Goal: Information Seeking & Learning: Learn about a topic

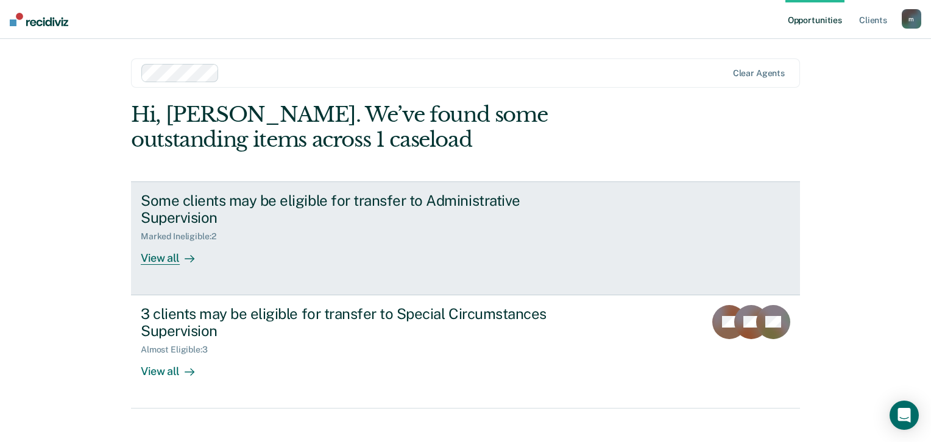
click at [309, 225] on div "Some clients may be eligible for transfer to Administrative Supervision" at bounding box center [355, 209] width 428 height 35
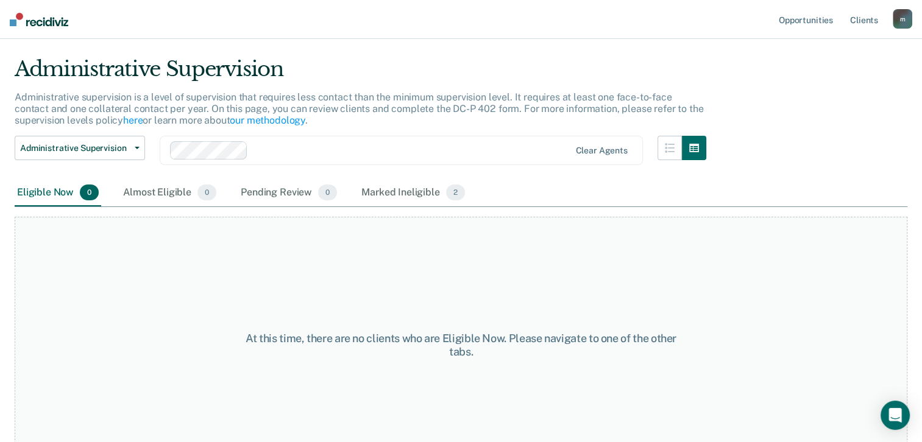
scroll to position [58, 0]
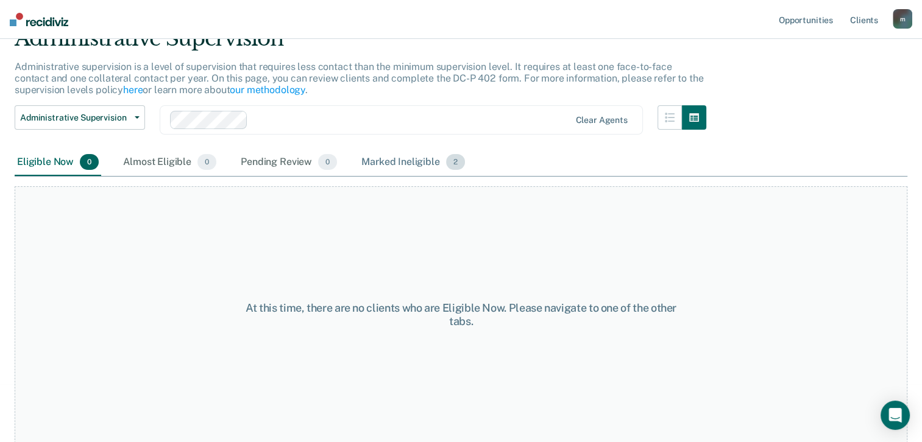
click at [363, 161] on div "Marked Ineligible 2" at bounding box center [413, 162] width 108 height 27
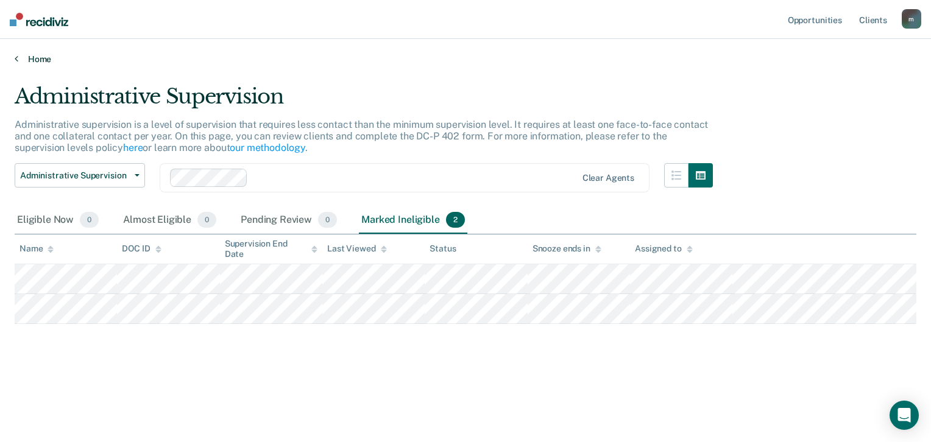
click at [40, 56] on link "Home" at bounding box center [465, 59] width 901 height 11
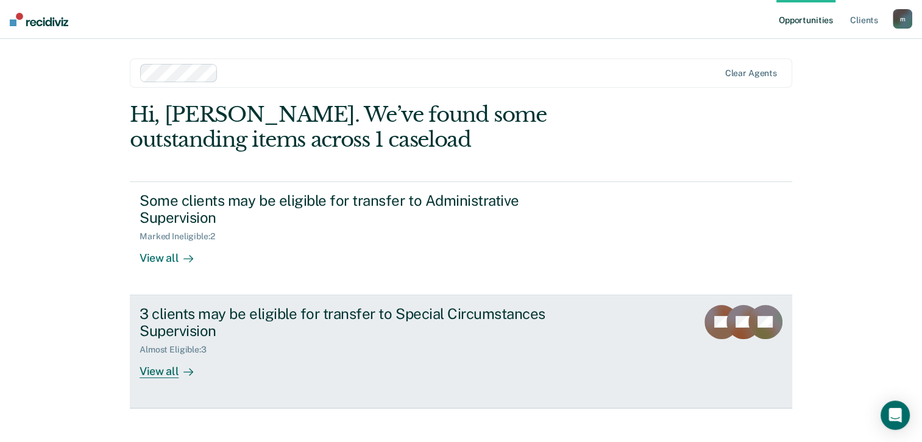
click at [182, 319] on div "3 clients may be eligible for transfer to Special Circumstances Supervision" at bounding box center [353, 322] width 428 height 35
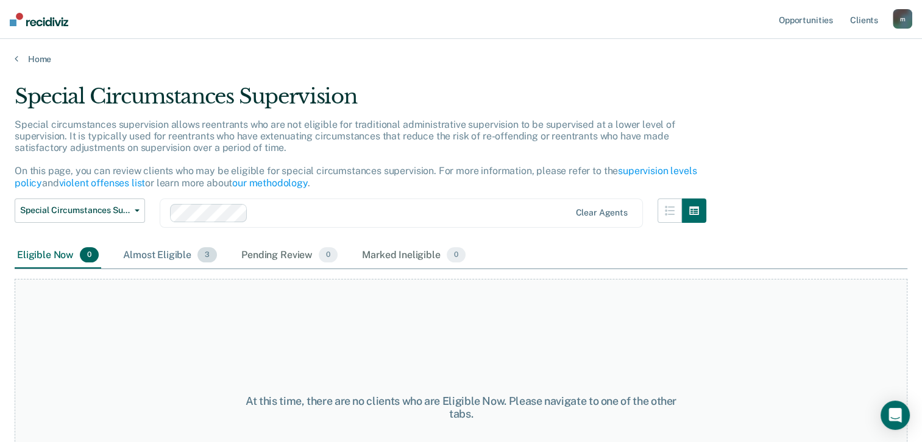
click at [166, 256] on div "Almost Eligible 3" at bounding box center [170, 255] width 99 height 27
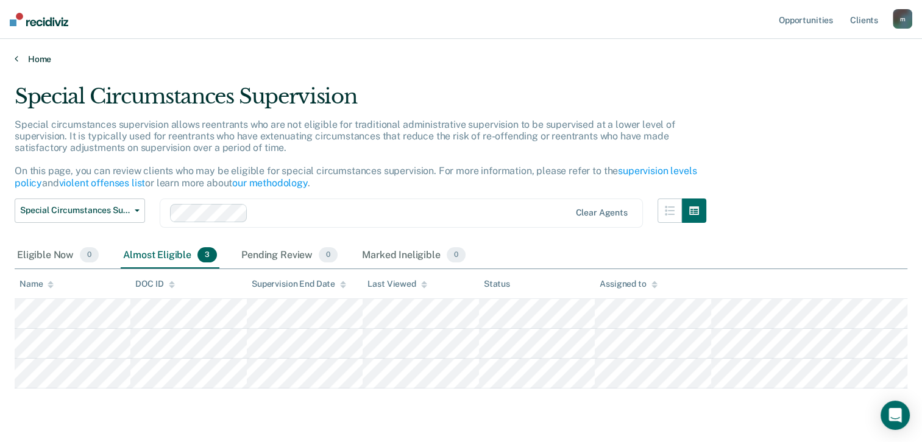
click at [26, 56] on link "Home" at bounding box center [461, 59] width 892 height 11
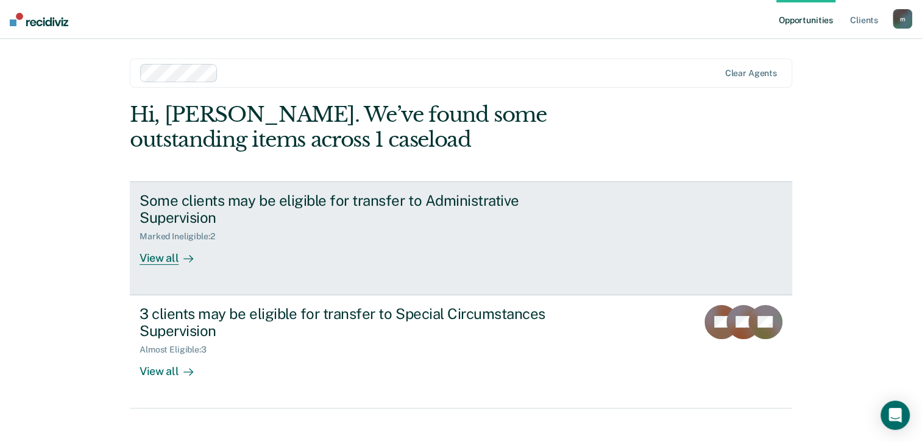
click at [176, 230] on div "Marked Ineligible : 2" at bounding box center [353, 234] width 428 height 15
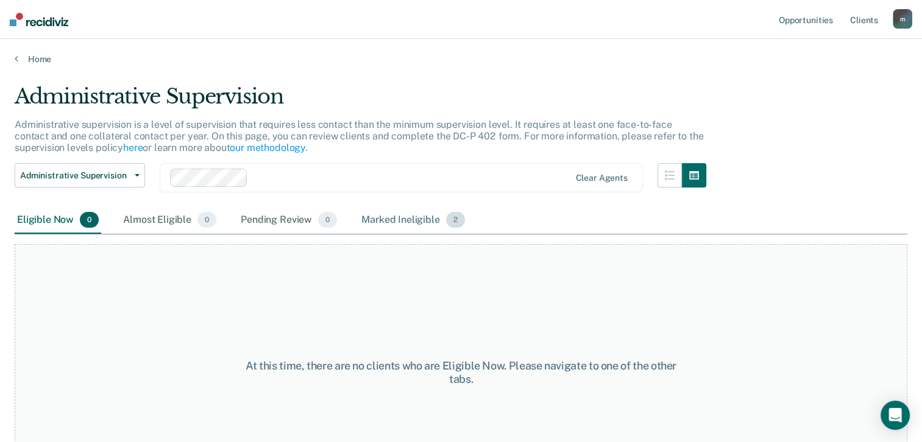
click at [376, 227] on div "Marked Ineligible 2" at bounding box center [413, 220] width 108 height 27
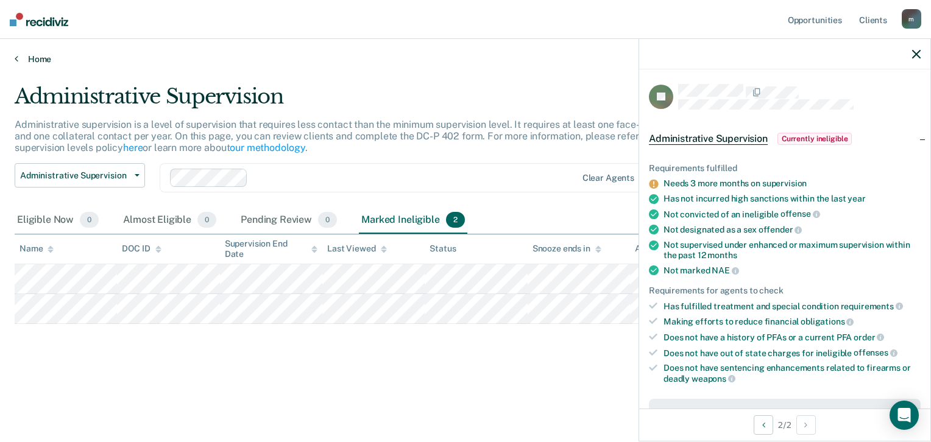
click at [32, 58] on link "Home" at bounding box center [465, 59] width 901 height 11
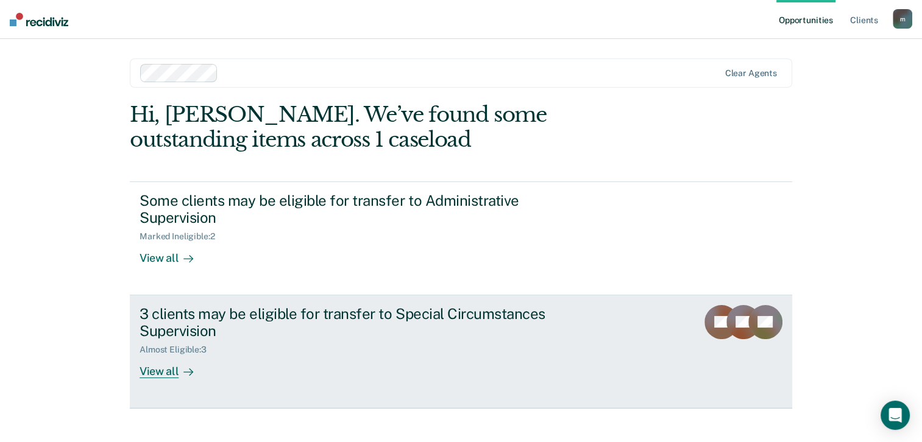
click at [172, 320] on div "3 clients may be eligible for transfer to Special Circumstances Supervision" at bounding box center [353, 322] width 428 height 35
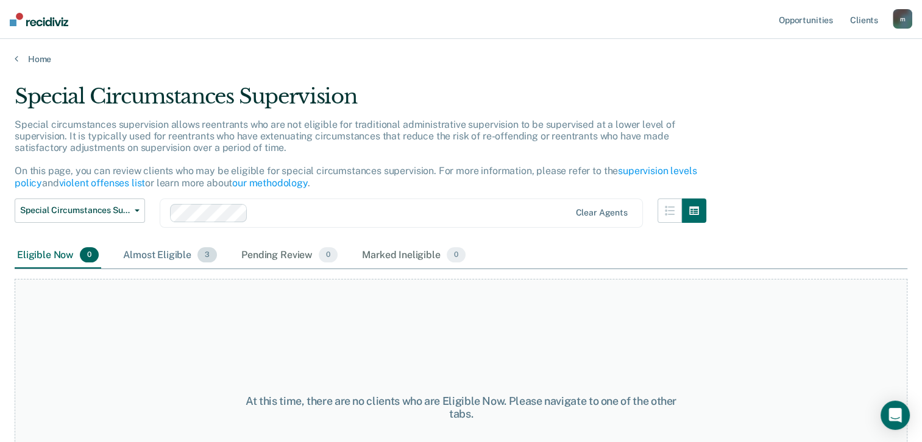
click at [147, 251] on div "Almost Eligible 3" at bounding box center [170, 255] width 99 height 27
